Goal: Task Accomplishment & Management: Manage account settings

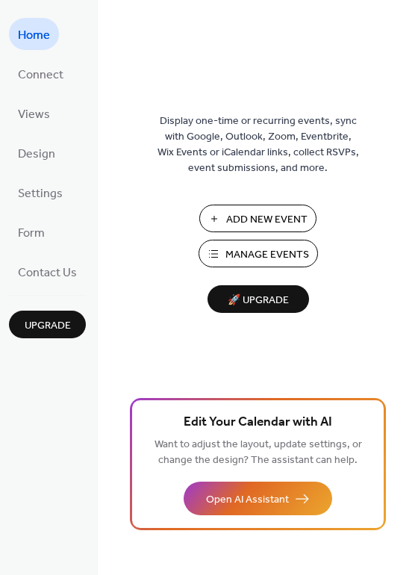
click at [249, 258] on span "Manage Events" at bounding box center [268, 255] width 84 height 16
click at [237, 257] on span "Manage Events" at bounding box center [268, 255] width 84 height 16
click at [270, 255] on span "Manage Events" at bounding box center [268, 255] width 84 height 16
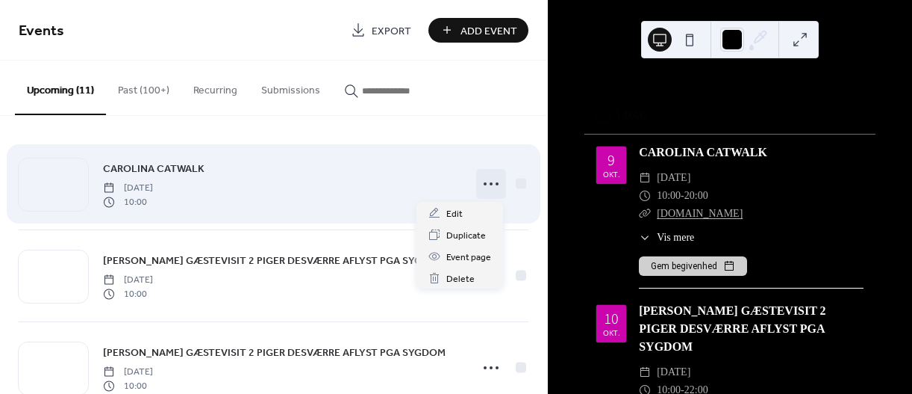
click at [482, 187] on icon at bounding box center [491, 184] width 24 height 24
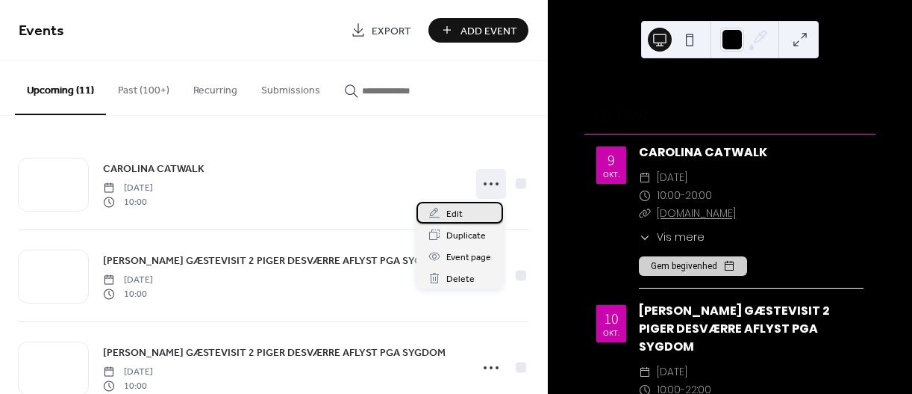
click at [451, 217] on span "Edit" at bounding box center [455, 214] width 16 height 16
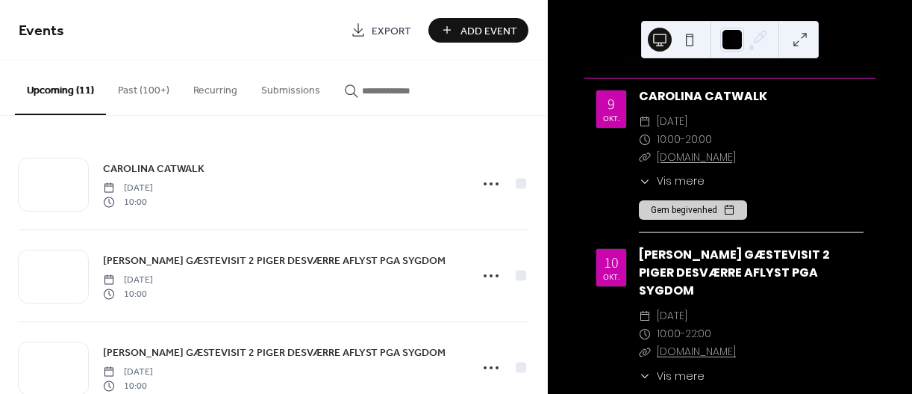
scroll to position [255, 0]
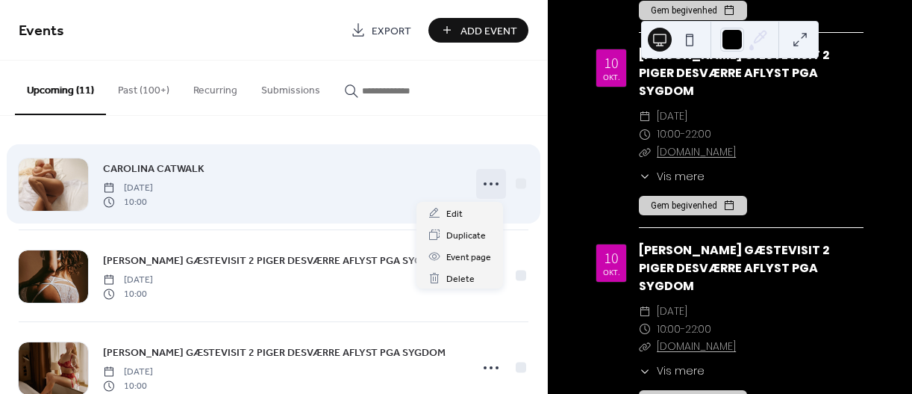
click at [487, 181] on icon at bounding box center [491, 184] width 24 height 24
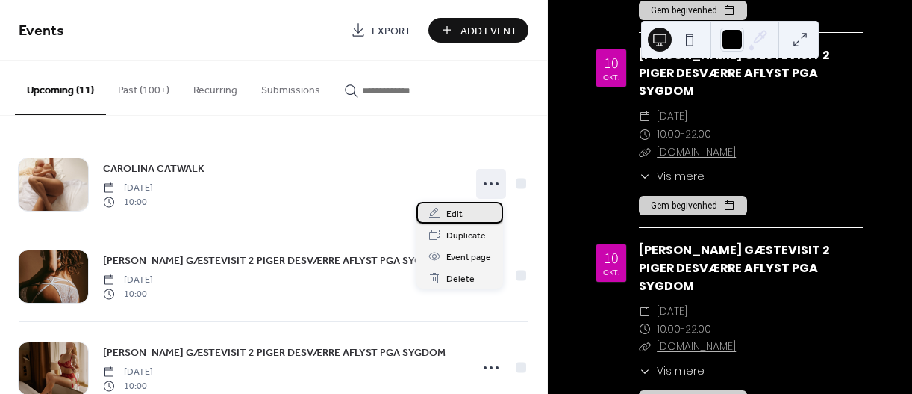
click at [458, 211] on span "Edit" at bounding box center [455, 214] width 16 height 16
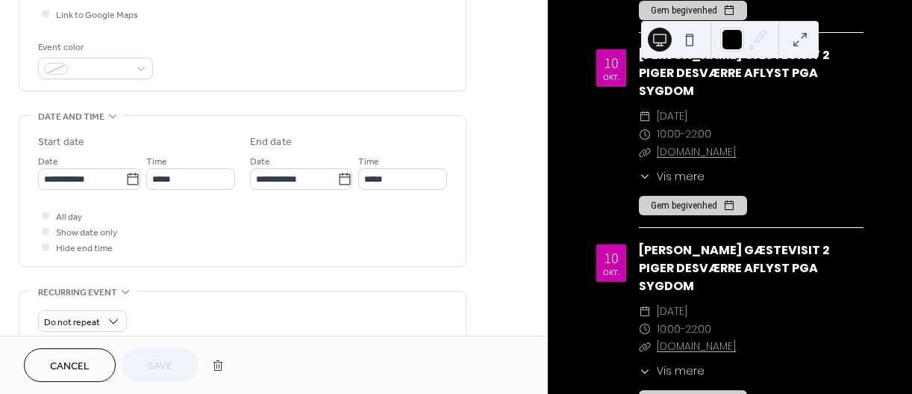
scroll to position [373, 0]
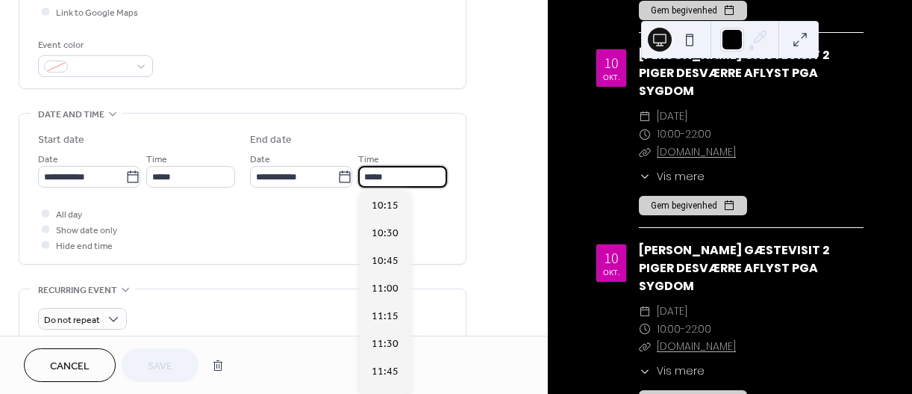
click at [399, 176] on input "*****" at bounding box center [402, 177] width 89 height 22
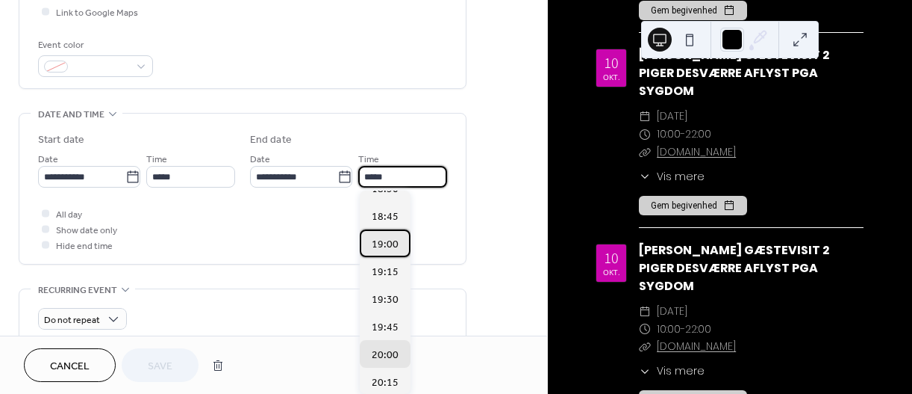
click at [385, 243] on span "19:00" at bounding box center [385, 245] width 27 height 16
type input "*****"
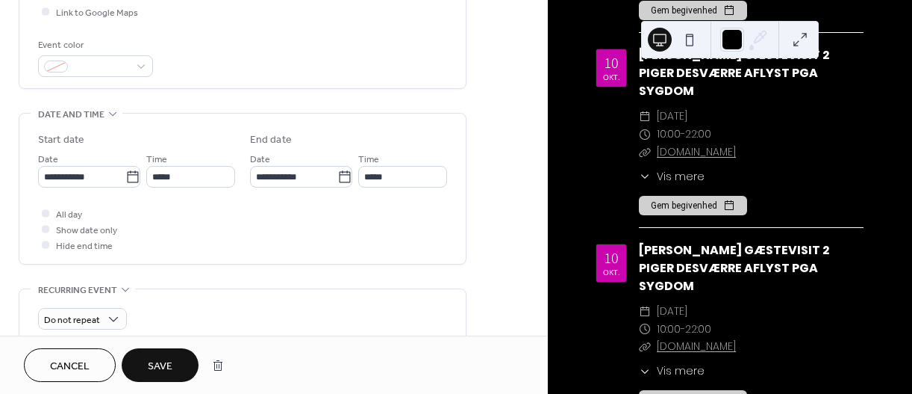
click at [157, 358] on span "Save" at bounding box center [160, 366] width 25 height 16
